Goal: Navigation & Orientation: Find specific page/section

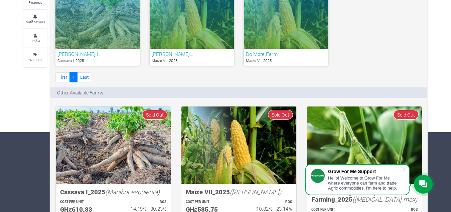
scroll to position [44, 0]
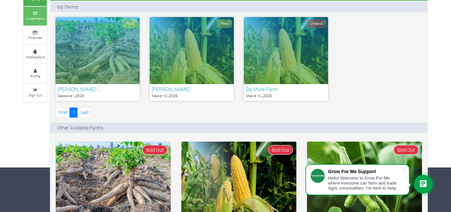
click at [33, 20] on small "Investments" at bounding box center [35, 18] width 18 height 5
